Goal: Information Seeking & Learning: Find specific fact

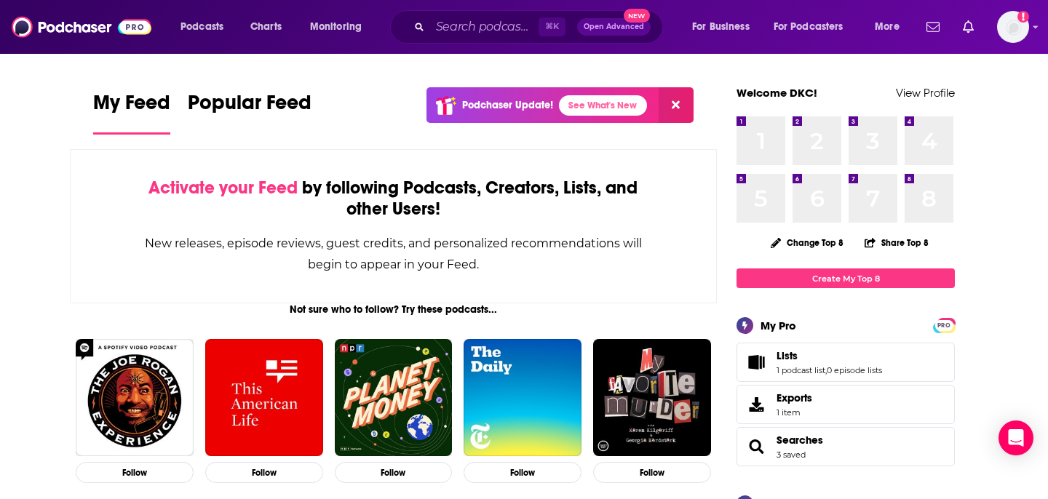
click at [482, 39] on div "⌘ K Open Advanced New" at bounding box center [526, 26] width 273 height 33
click at [479, 29] on input "Search podcasts, credits, & more..." at bounding box center [484, 26] width 108 height 23
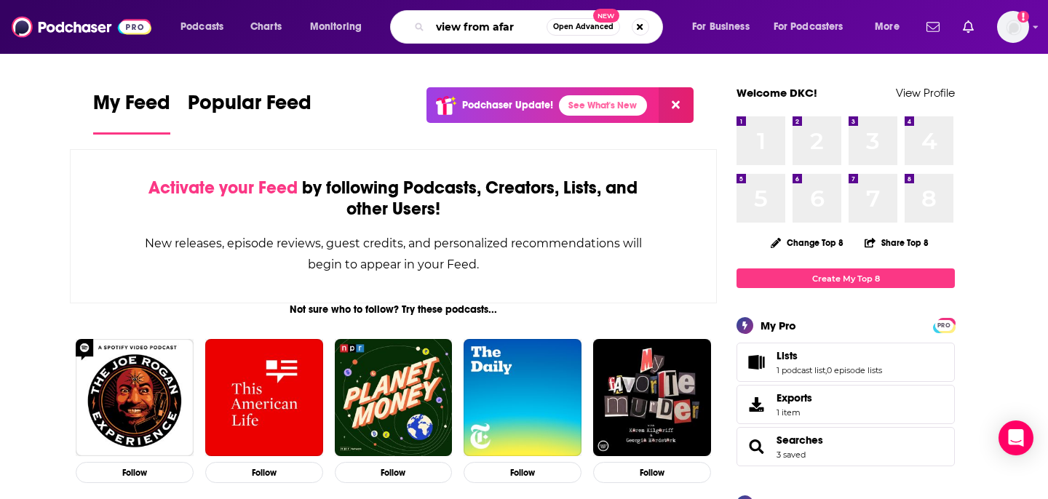
type input "view from afar"
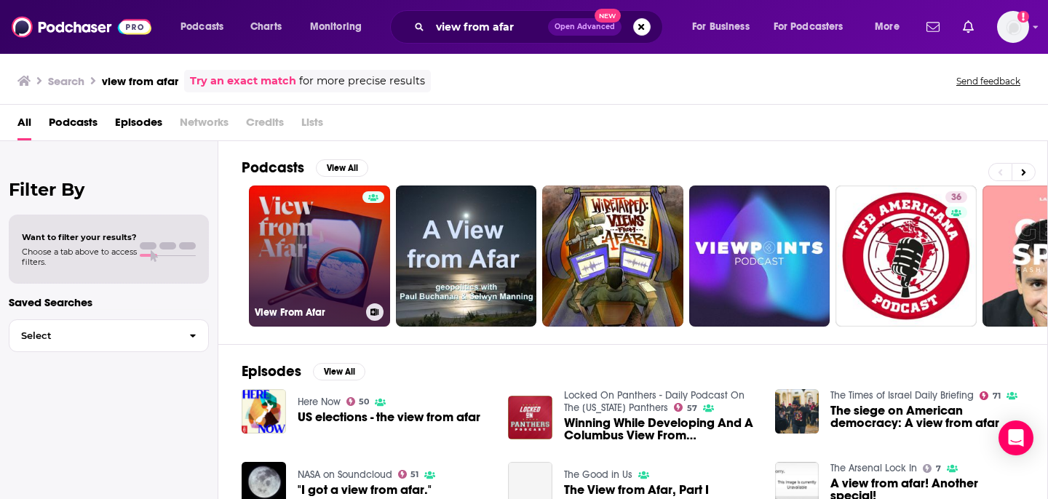
click at [318, 266] on link "View From Afar" at bounding box center [319, 256] width 141 height 141
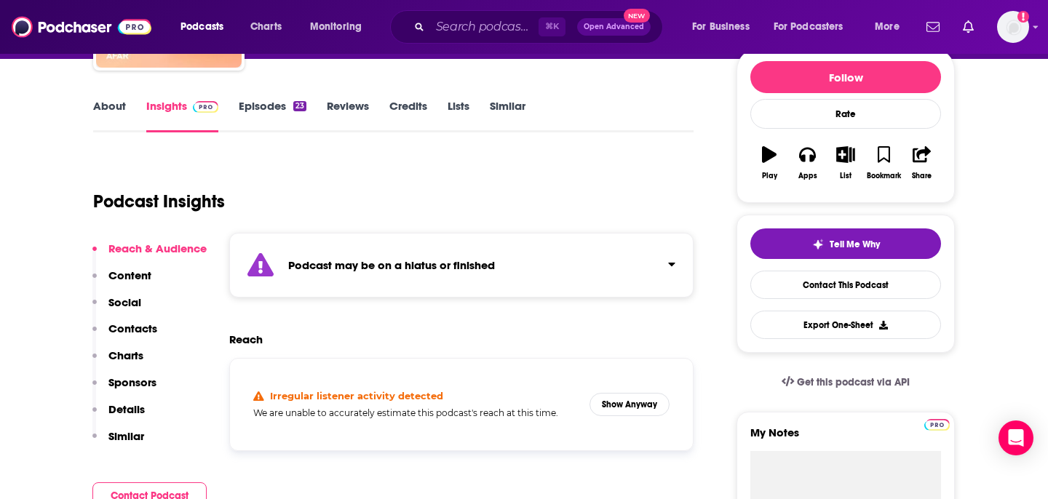
scroll to position [183, 0]
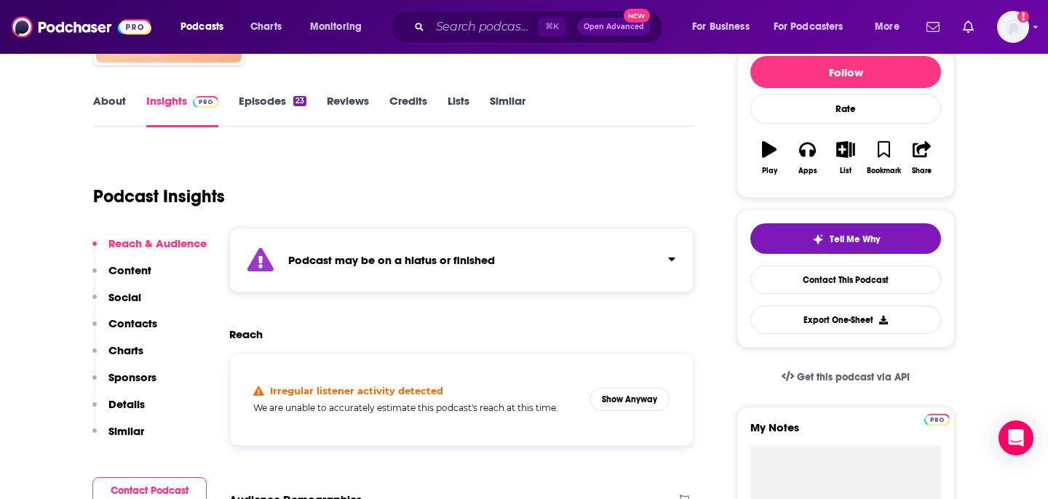
click at [577, 265] on div "Podcast may be on a hiatus or finished" at bounding box center [461, 260] width 464 height 65
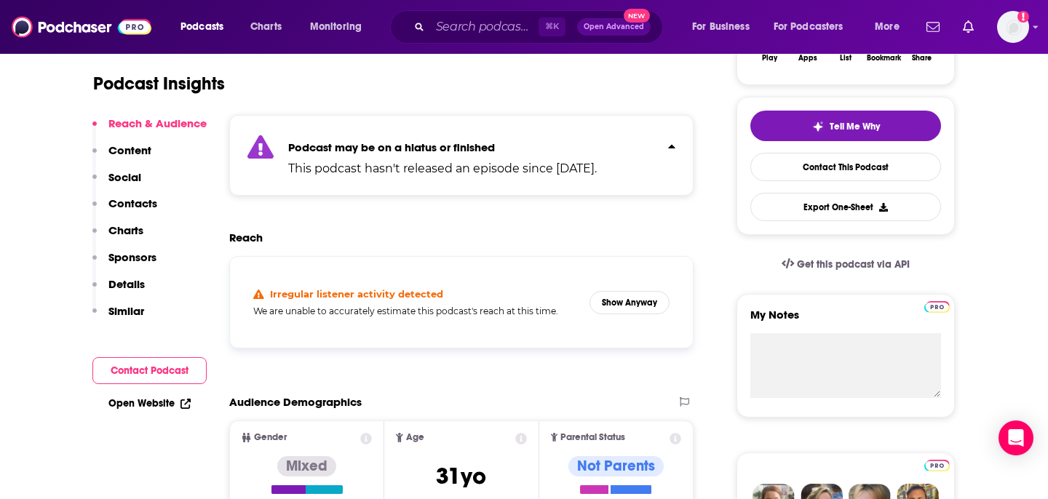
scroll to position [297, 0]
click at [626, 298] on button "Show Anyway" at bounding box center [629, 301] width 80 height 23
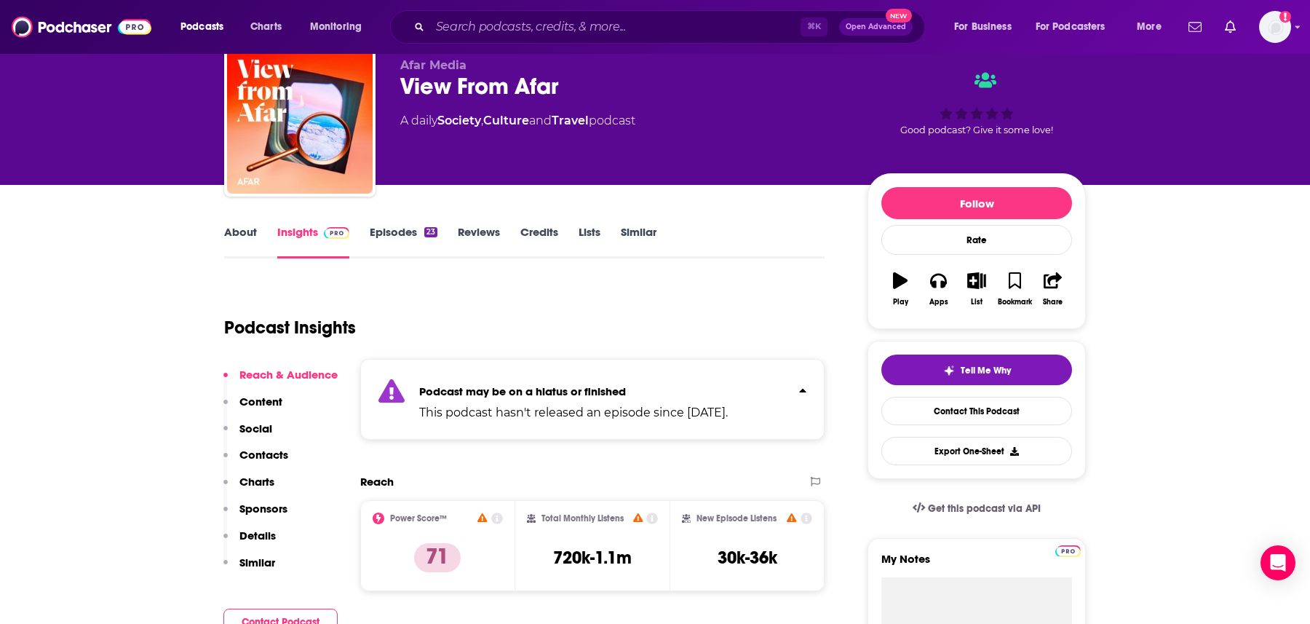
scroll to position [47, 0]
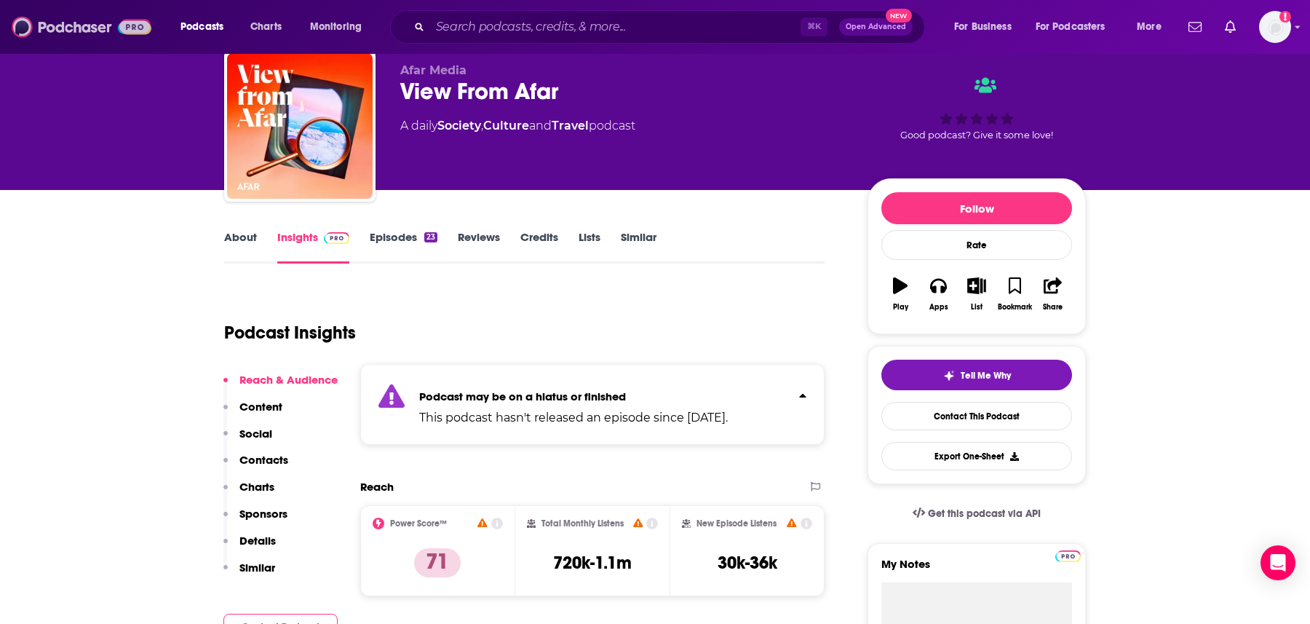
click at [57, 36] on img at bounding box center [82, 27] width 140 height 28
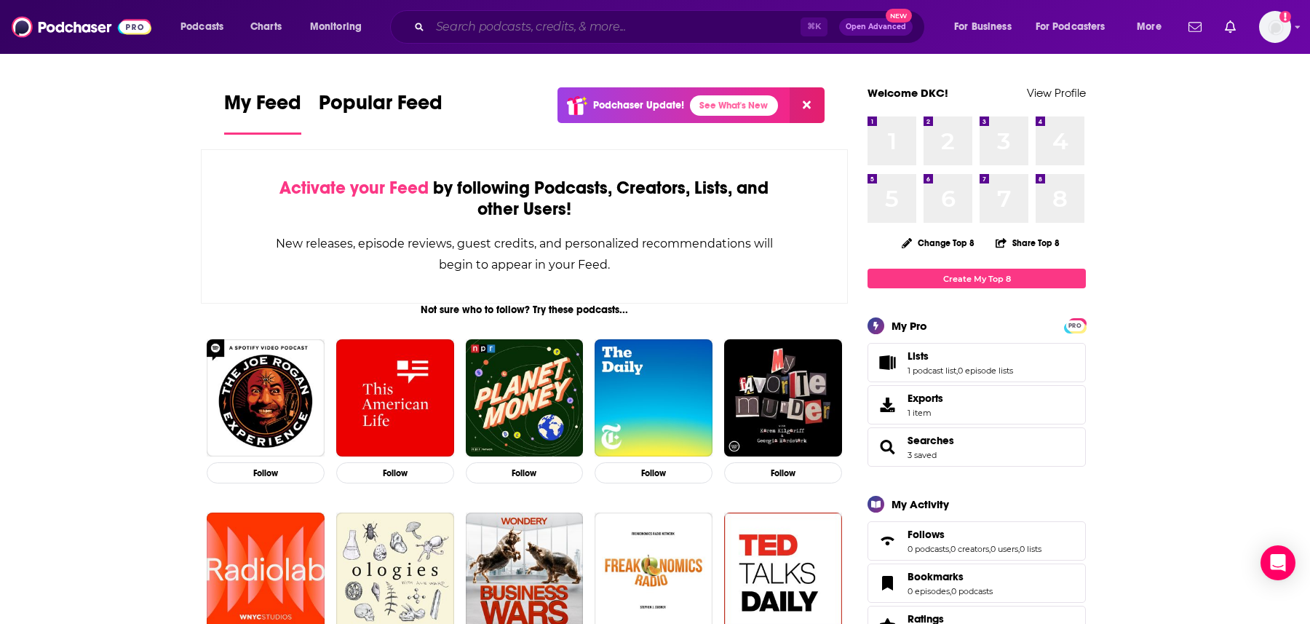
click at [536, 20] on input "Search podcasts, credits, & more..." at bounding box center [615, 26] width 370 height 23
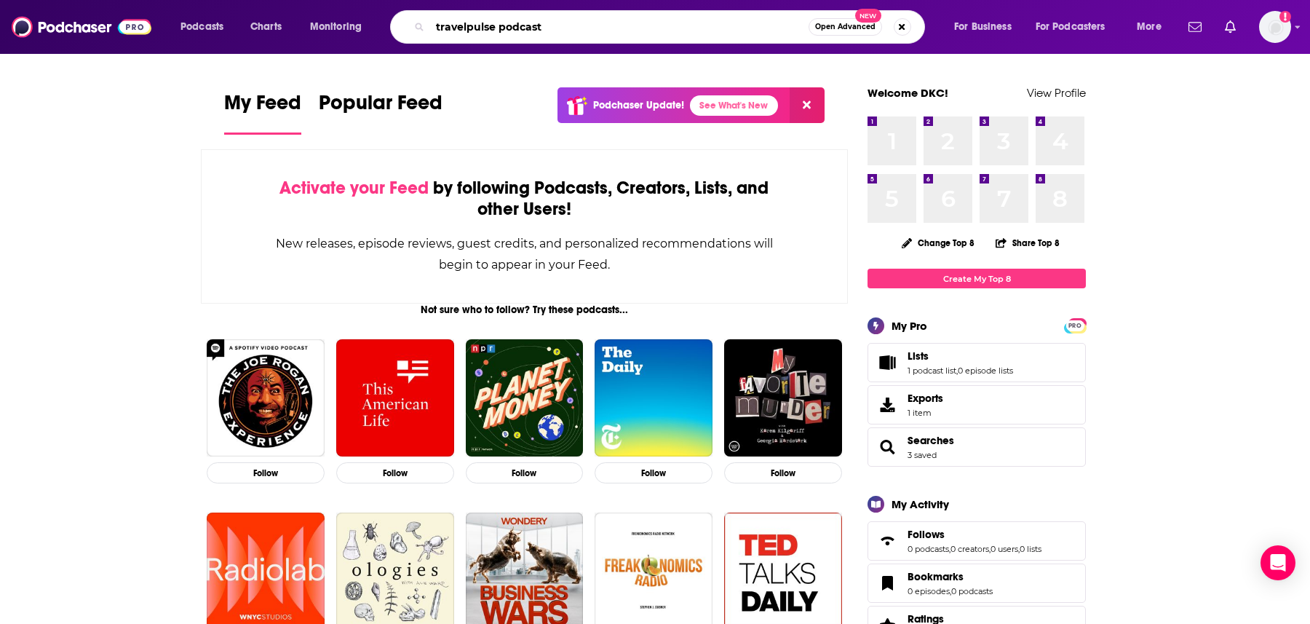
type input "travelpulse podcast"
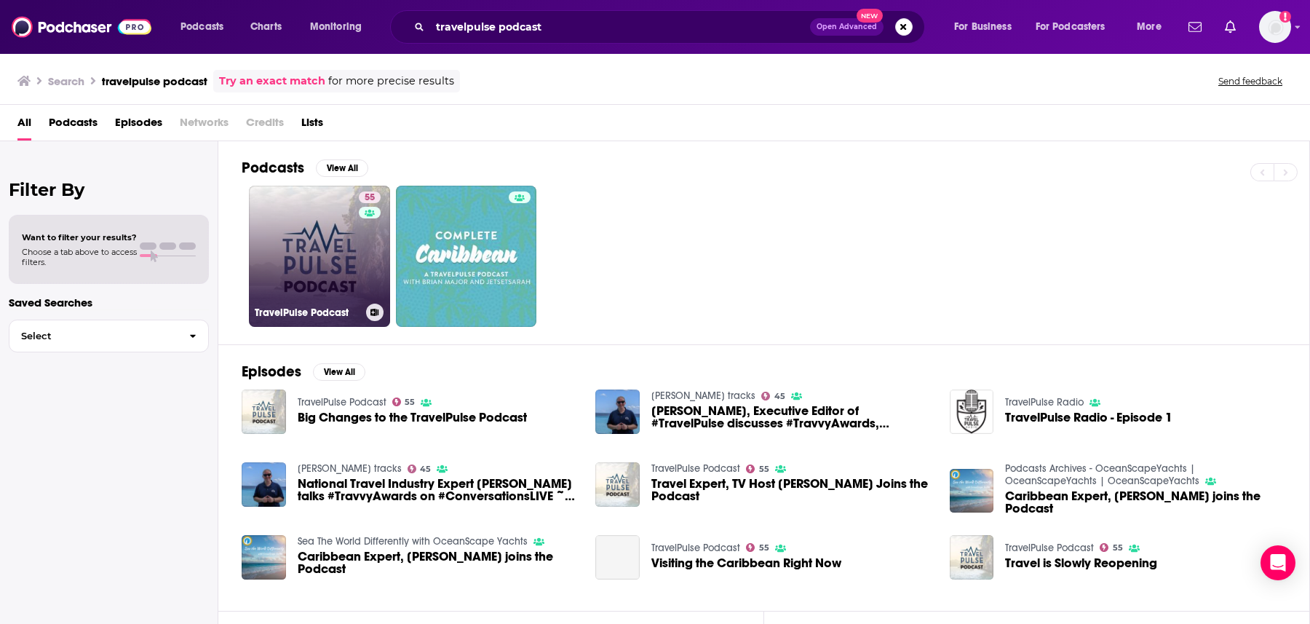
click at [315, 264] on link "55 TravelPulse Podcast" at bounding box center [319, 256] width 141 height 141
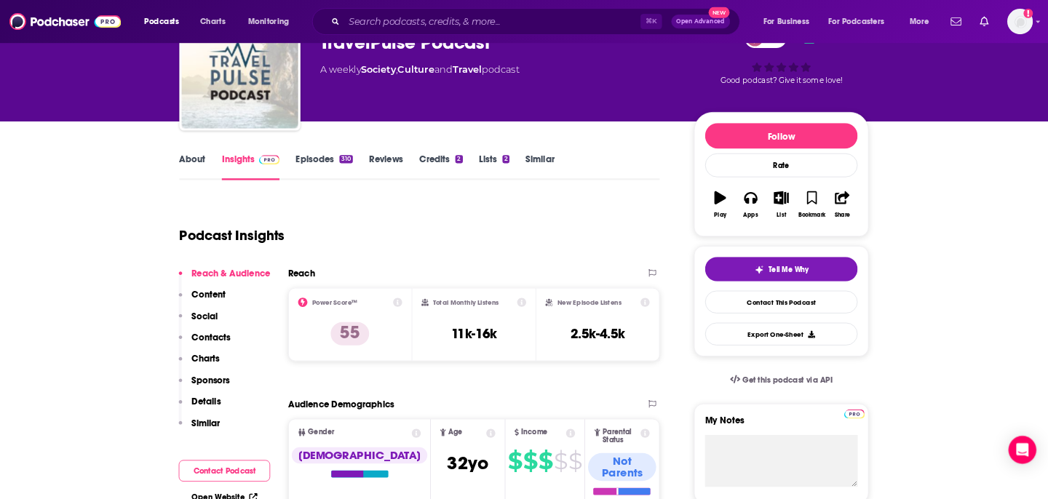
scroll to position [95, 0]
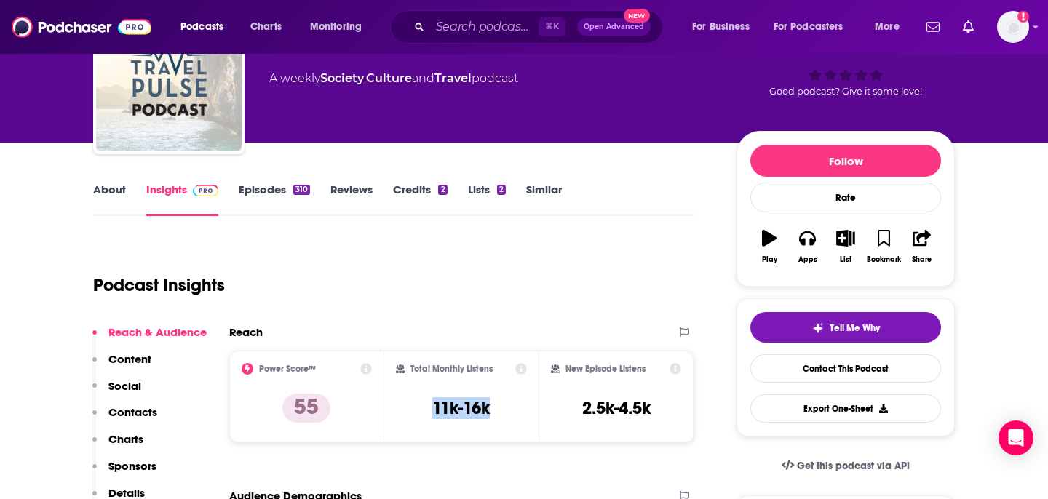
copy h3 "11k-16k"
drag, startPoint x: 428, startPoint y: 408, endPoint x: 501, endPoint y: 408, distance: 73.5
click at [501, 408] on div "Total Monthly Listens 11k-16k" at bounding box center [462, 396] width 132 height 67
click at [672, 365] on icon at bounding box center [675, 369] width 12 height 12
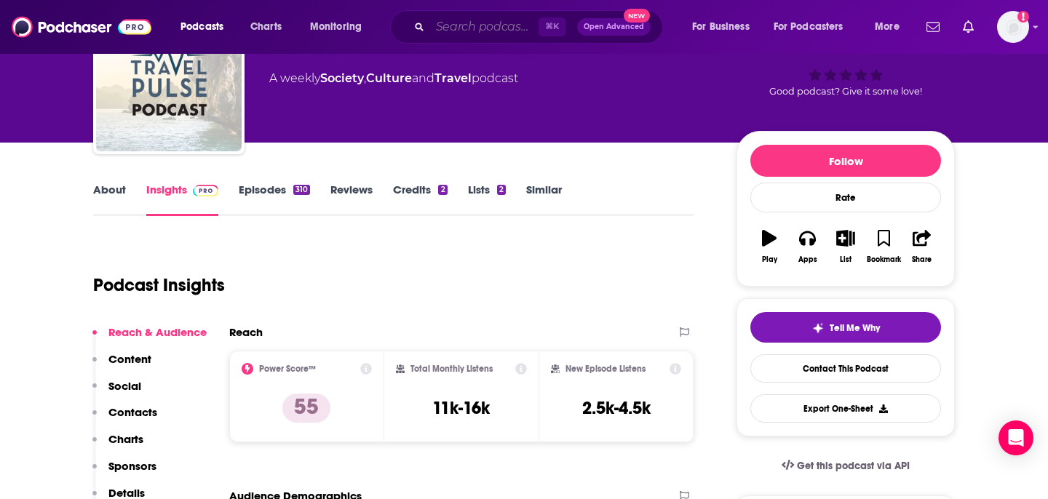
click at [506, 24] on input "Search podcasts, credits, & more..." at bounding box center [484, 26] width 108 height 23
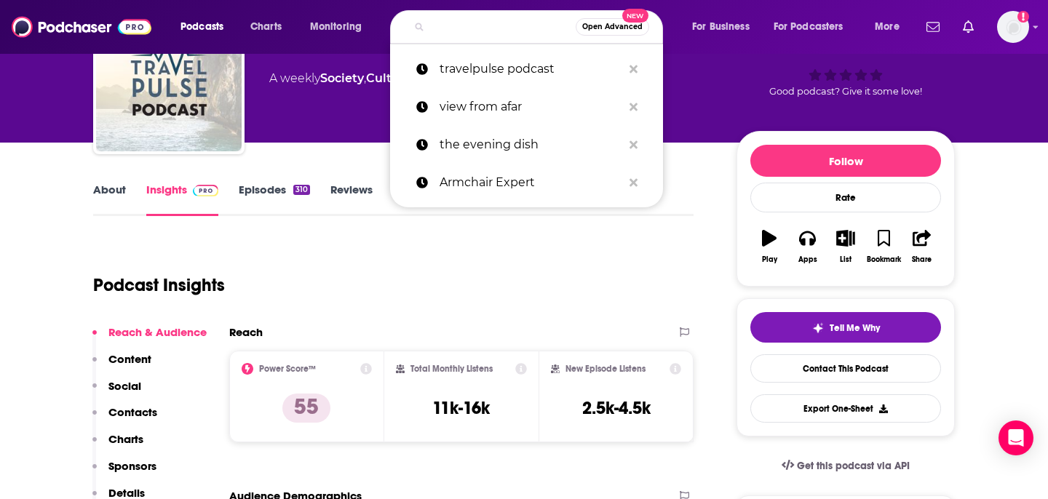
type input "b"
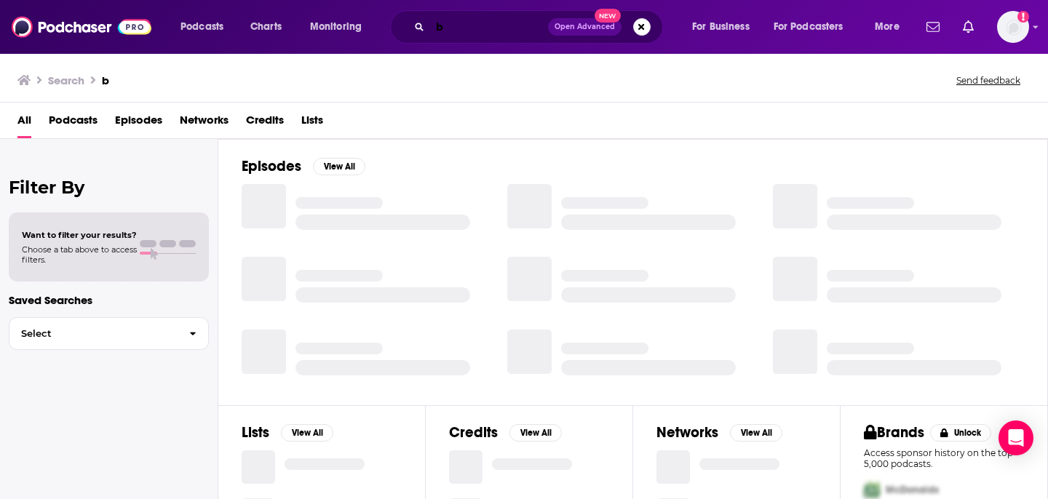
click at [496, 27] on input "b" at bounding box center [489, 26] width 118 height 23
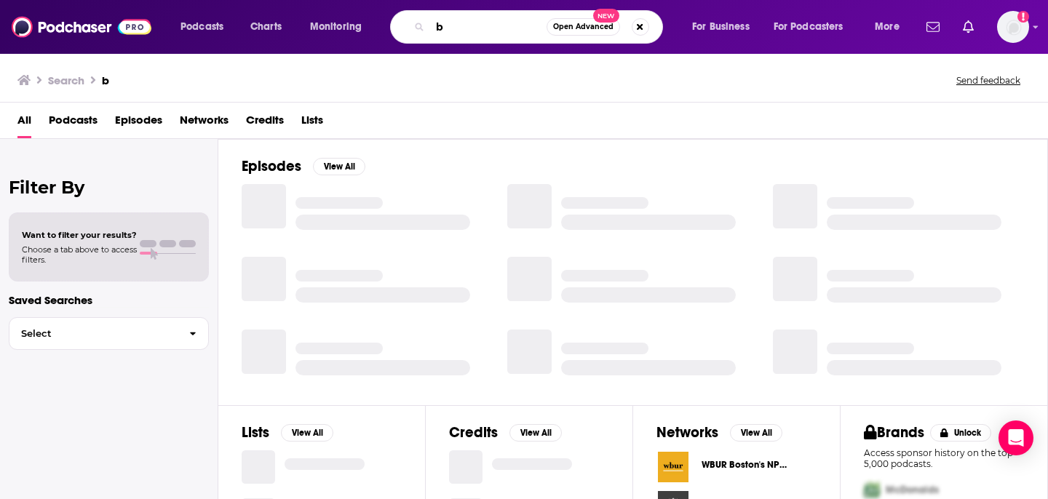
click at [496, 27] on input "b" at bounding box center [488, 26] width 116 height 23
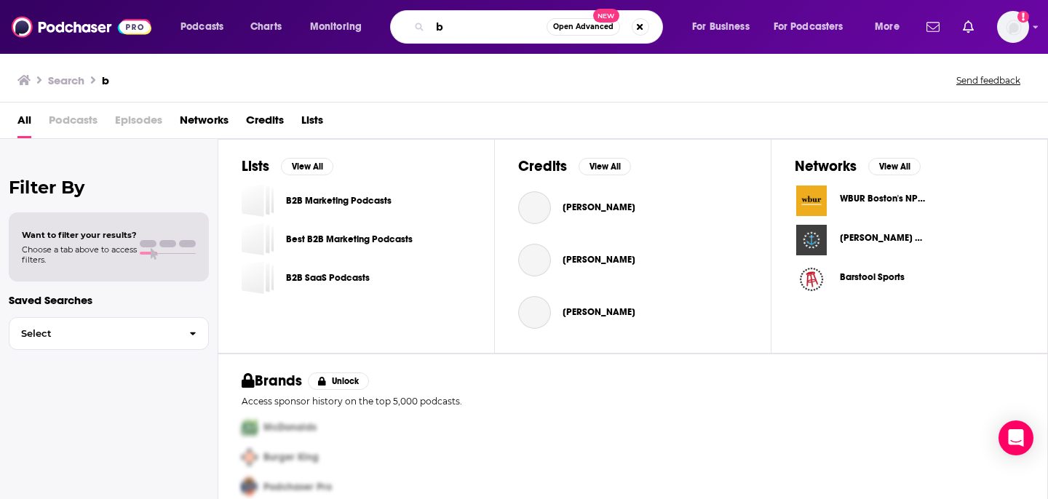
paste input "11k-16k"
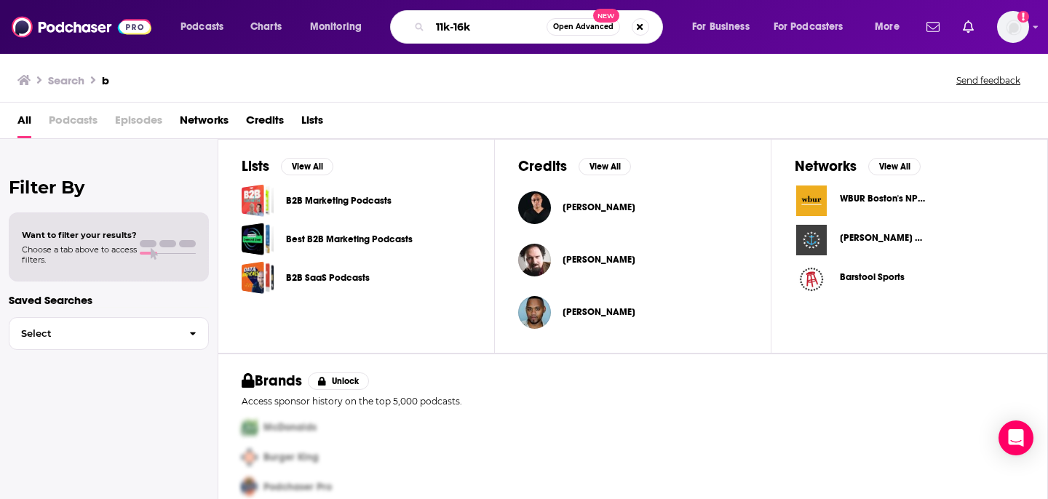
type input "11k-16k"
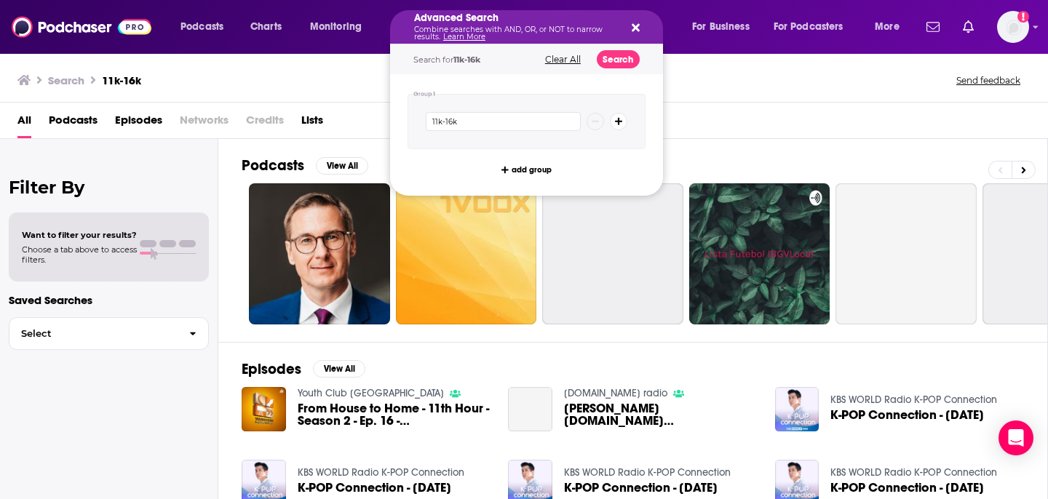
click at [461, 31] on p "Combine searches with AND, OR, or NOT to narrow results. Learn More" at bounding box center [515, 33] width 202 height 15
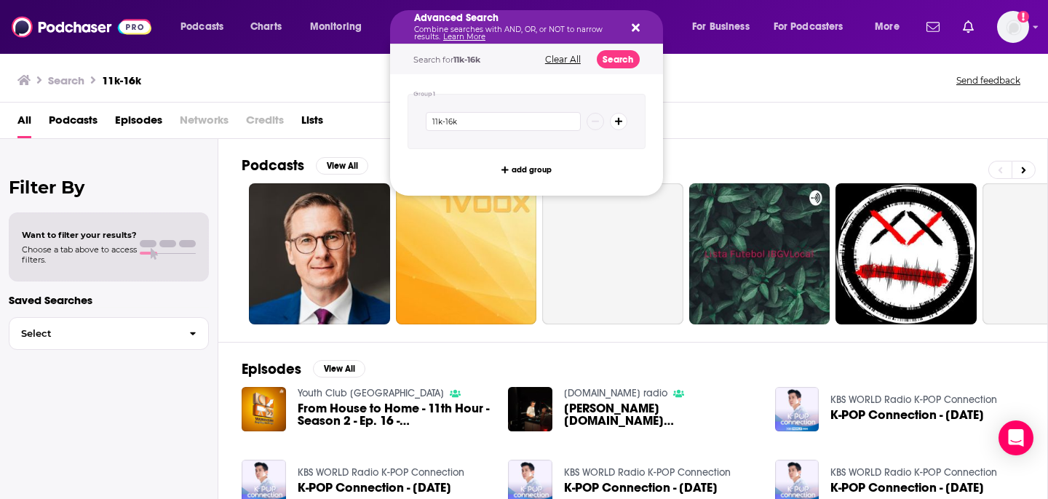
click at [647, 21] on div "Advanced Search Combine searches with AND, OR, or NOT to narrow results. Learn …" at bounding box center [526, 26] width 273 height 33
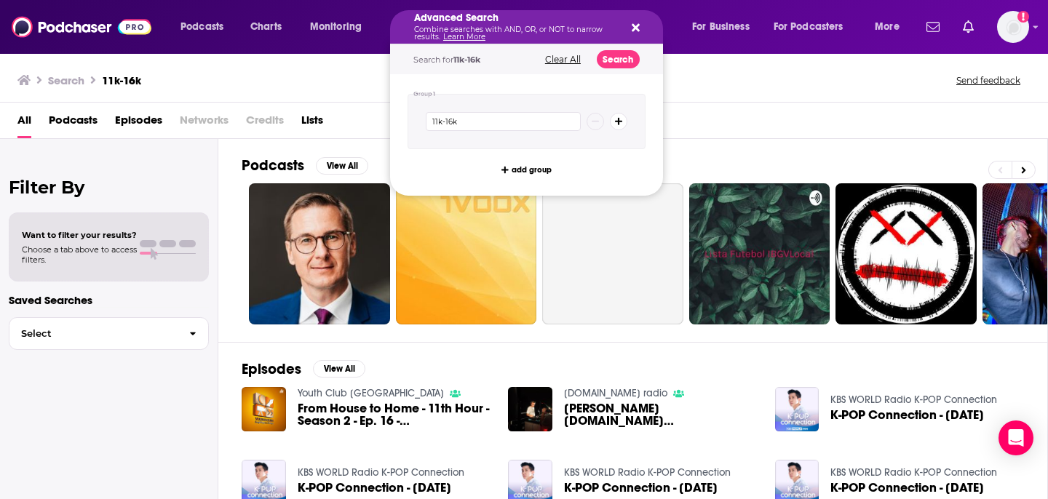
click at [638, 22] on icon "Search podcasts, credits, & more..." at bounding box center [636, 28] width 8 height 12
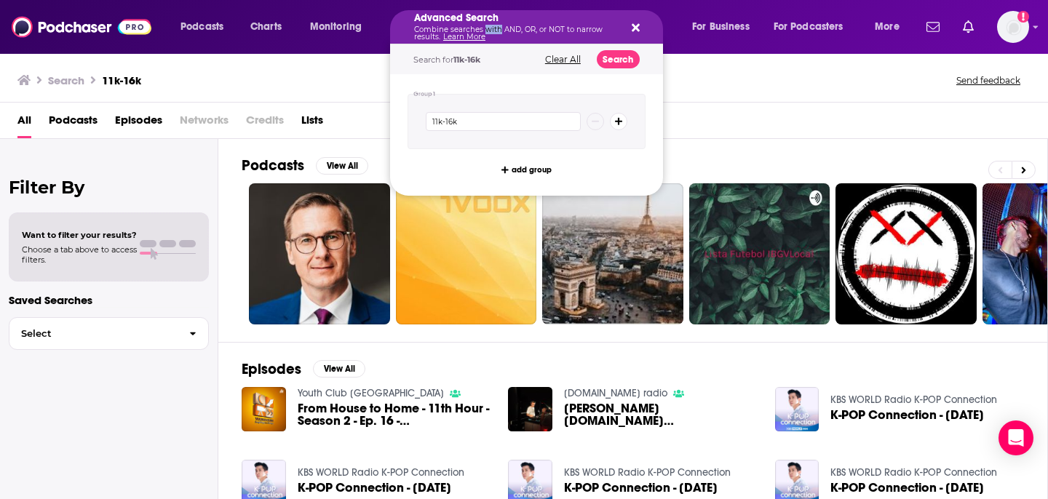
click at [483, 26] on p "Combine searches with AND, OR, or NOT to narrow results. Learn More" at bounding box center [515, 33] width 202 height 15
click at [312, 138] on div "All Podcasts Episodes Networks Credits Lists" at bounding box center [524, 121] width 1048 height 36
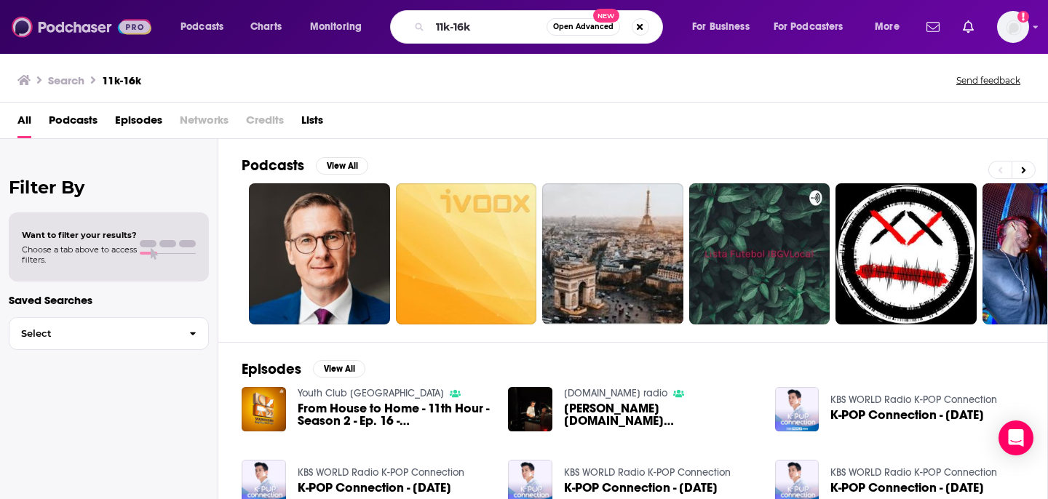
click at [75, 34] on img at bounding box center [82, 27] width 140 height 28
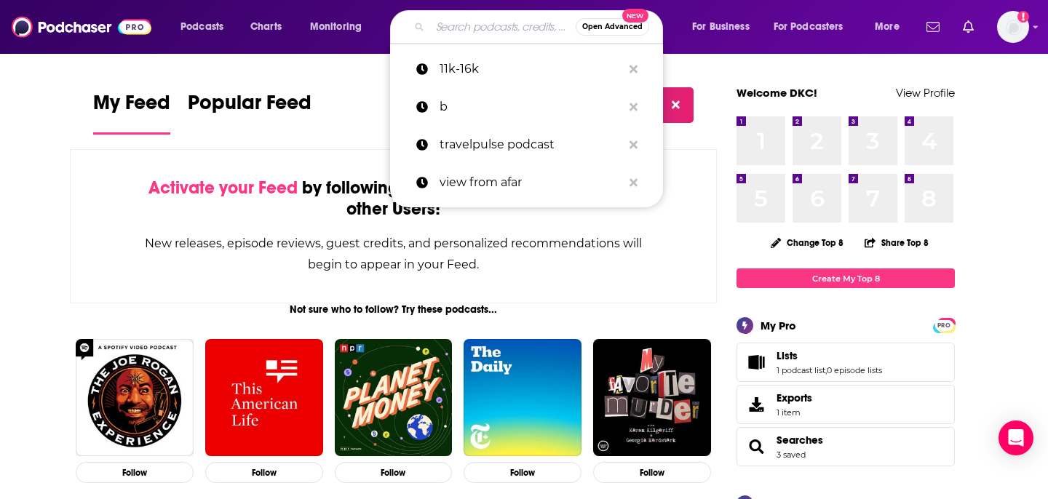
click at [515, 33] on input "Search podcasts, credits, & more..." at bounding box center [503, 26] width 146 height 23
paste input "Smart Travel: Upgrade Your Getaways"
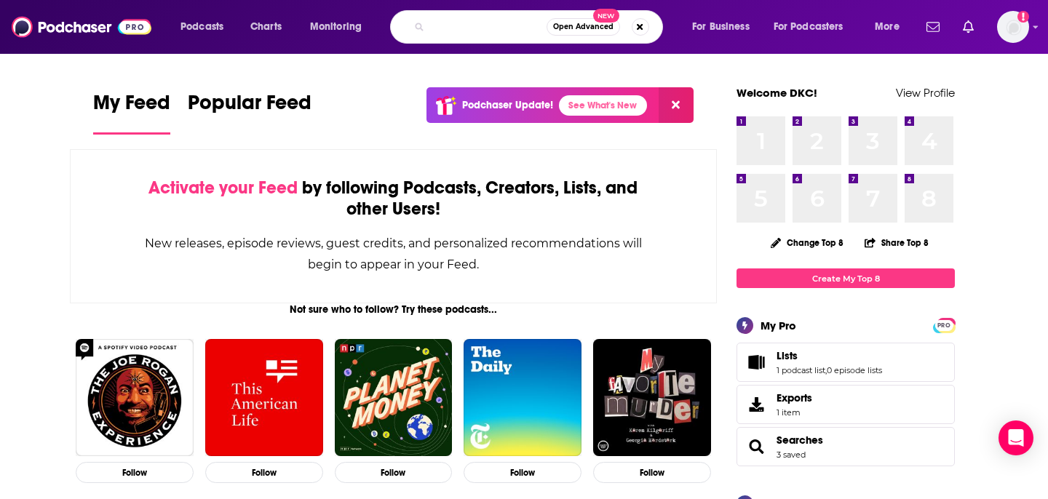
type input "Smart Travel: Upgrade Your Getaways"
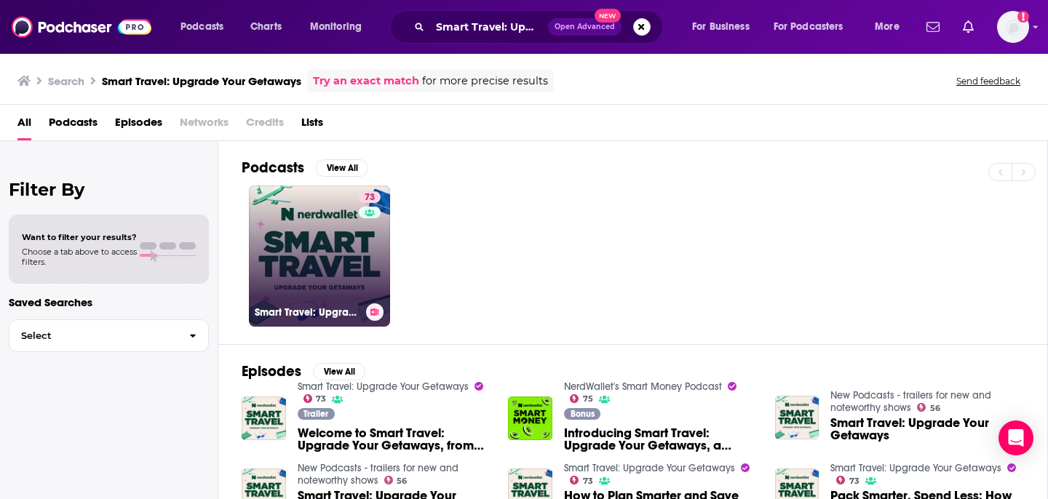
click at [311, 290] on link "73 Smart Travel: Upgrade Your Getaways" at bounding box center [319, 256] width 141 height 141
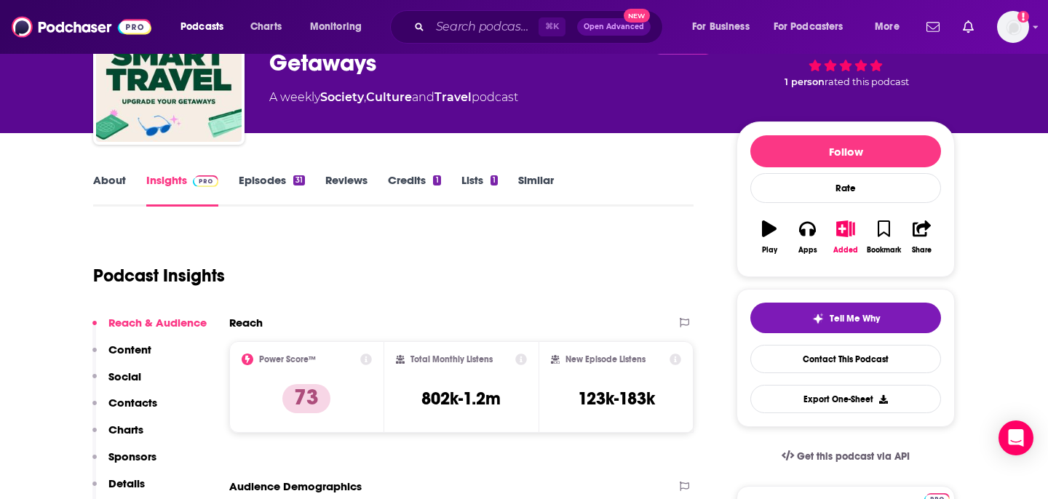
scroll to position [116, 0]
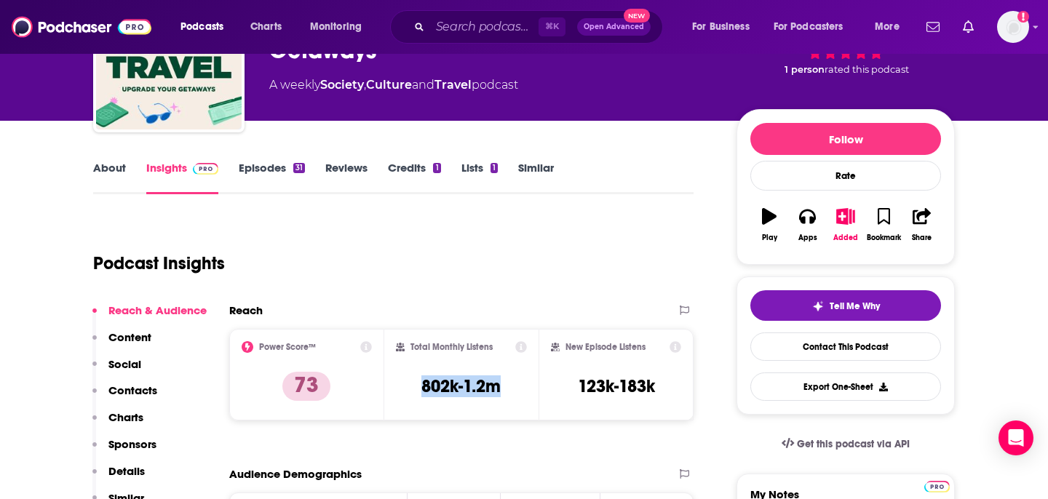
copy h3 "802k-1.2m"
drag, startPoint x: 404, startPoint y: 392, endPoint x: 513, endPoint y: 392, distance: 109.1
click at [513, 392] on div "Total Monthly Listens 802k-1.2m" at bounding box center [462, 374] width 132 height 67
